Goal: Task Accomplishment & Management: Manage account settings

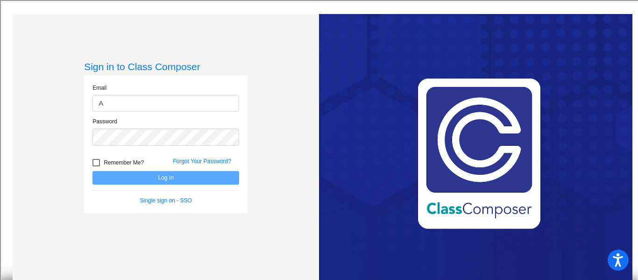
type input "[EMAIL_ADDRESS][DOMAIN_NAME]"
click at [164, 127] on div "Password" at bounding box center [166, 131] width 147 height 29
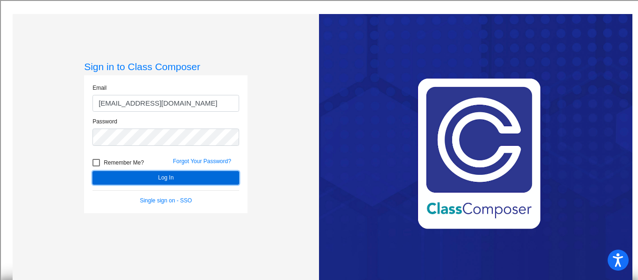
click at [103, 184] on button "Log In" at bounding box center [166, 178] width 147 height 14
click at [104, 180] on button "Log In" at bounding box center [166, 178] width 147 height 14
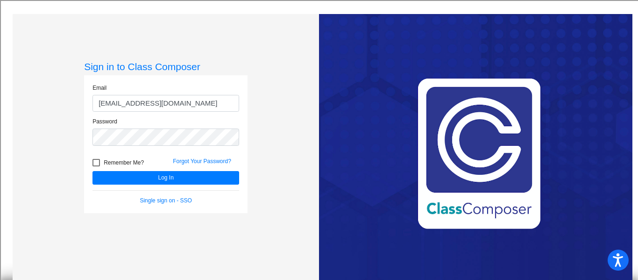
click at [208, 157] on div "Forgot Your Password?" at bounding box center [206, 164] width 80 height 14
click at [208, 159] on link "Forgot Your Password?" at bounding box center [202, 161] width 58 height 7
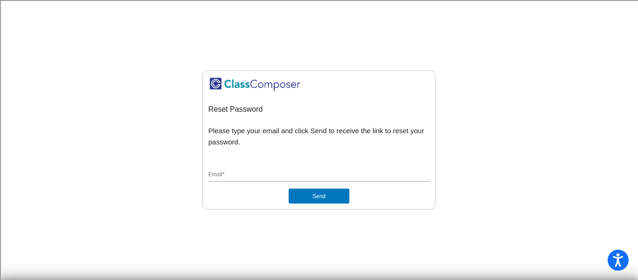
click at [247, 173] on input "Email *" at bounding box center [318, 175] width 221 height 8
type input "[EMAIL_ADDRESS][DOMAIN_NAME]"
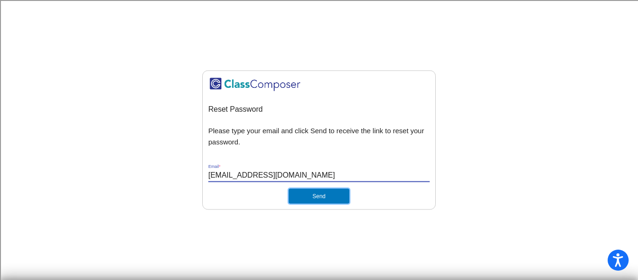
click at [319, 196] on button "Send" at bounding box center [319, 196] width 61 height 15
click at [321, 171] on input "[EMAIL_ADDRESS][DOMAIN_NAME]" at bounding box center [318, 175] width 221 height 8
click at [338, 196] on button "Send" at bounding box center [319, 196] width 61 height 15
